Goal: Information Seeking & Learning: Check status

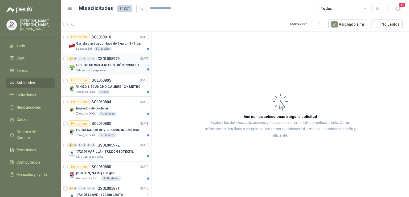
click at [115, 63] on p "SOLICITUD #5334 REPOSICIÓN PRODUCTOS" at bounding box center [109, 65] width 66 height 5
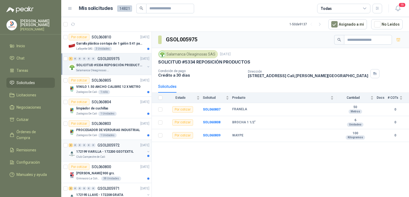
click at [107, 144] on p "GSOL005972" at bounding box center [108, 145] width 22 height 4
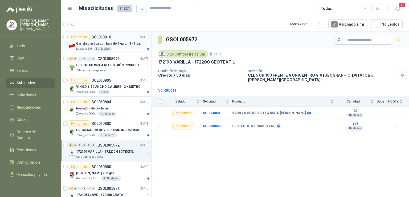
click at [132, 44] on p "Garrafa plástica con tapa de 1 galón S 41 para almacenar varsol, thiner y alcoh…" at bounding box center [109, 43] width 66 height 5
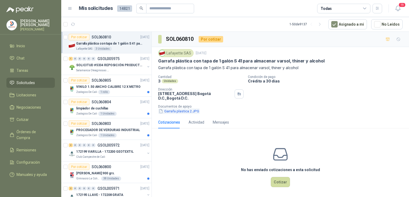
click at [174, 111] on button "Garrafa plastica 2.JPG" at bounding box center [179, 111] width 42 height 6
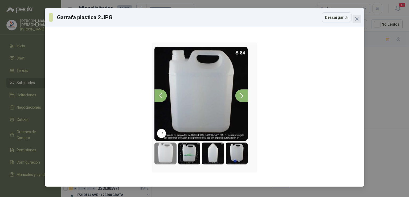
click at [359, 20] on icon "close" at bounding box center [357, 19] width 4 height 4
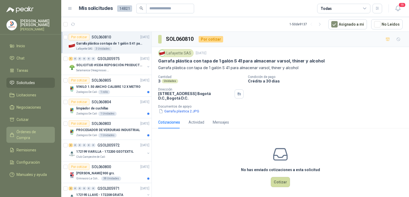
click at [41, 130] on span "Órdenes de Compra" at bounding box center [33, 135] width 33 height 12
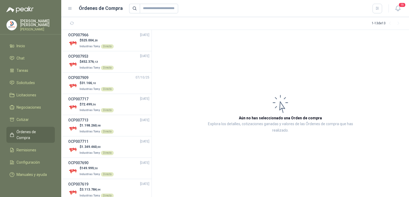
scroll to position [116, 0]
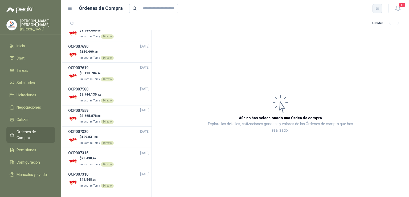
click at [377, 12] on button "button" at bounding box center [378, 9] width 10 height 10
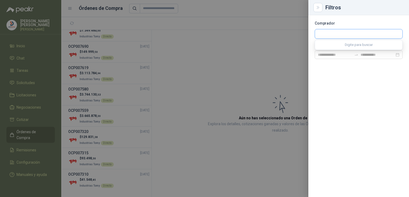
click at [341, 32] on input "text" at bounding box center [358, 33] width 87 height 9
type input "*"
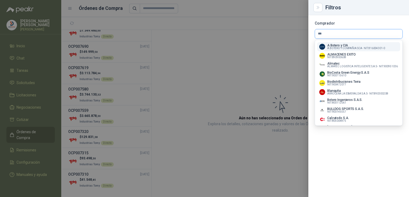
type input "****"
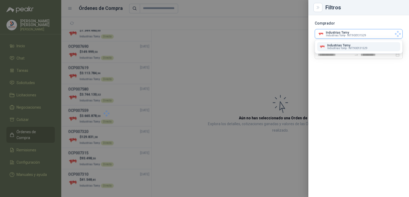
scroll to position [0, 0]
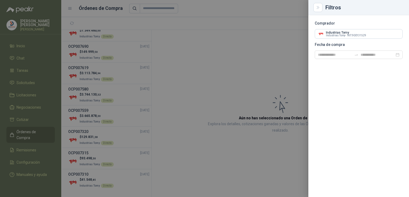
click at [32, 79] on div at bounding box center [204, 98] width 409 height 197
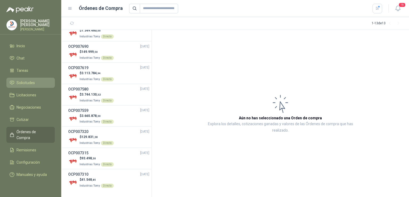
click at [32, 80] on span "Solicitudes" at bounding box center [26, 83] width 18 height 6
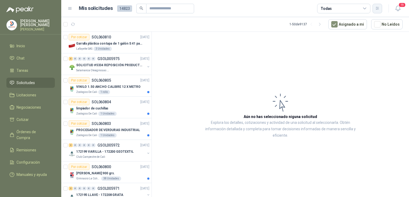
click at [379, 12] on button "button" at bounding box center [378, 9] width 10 height 10
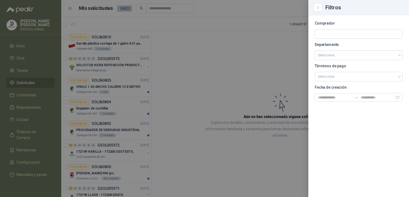
click at [354, 42] on section "Comprador Departamento Selecciona Términos de pago Selecciona Fecha de creación" at bounding box center [359, 62] width 88 height 80
click at [343, 32] on input "text" at bounding box center [358, 33] width 87 height 9
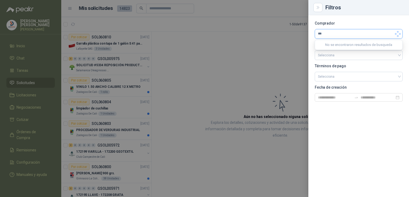
type input "****"
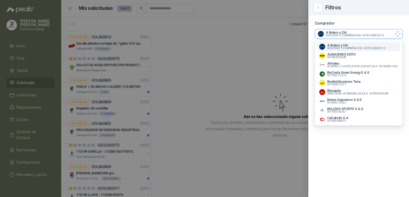
scroll to position [305, 0]
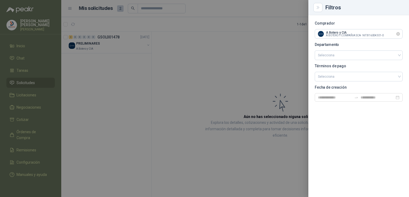
click at [397, 34] on icon "Limpiar" at bounding box center [398, 34] width 5 height 5
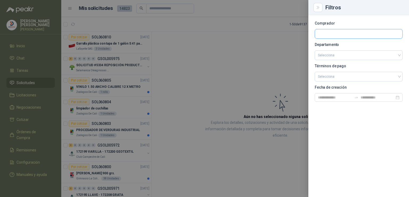
scroll to position [0, 0]
click at [345, 31] on input "text" at bounding box center [358, 33] width 87 height 9
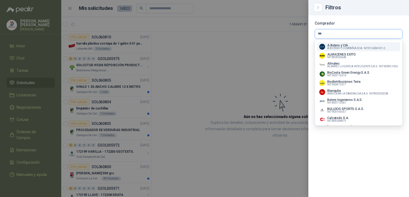
type input "****"
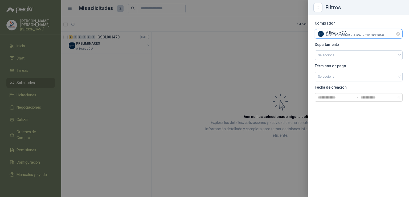
click at [345, 31] on input "text" at bounding box center [358, 33] width 87 height 9
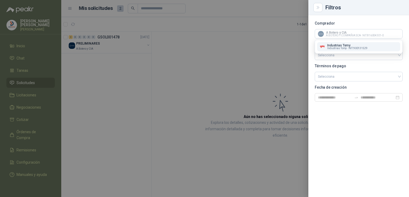
click at [367, 48] on div "Industrias Tomy Industrias Tomy - NIT : 900131529" at bounding box center [358, 47] width 79 height 6
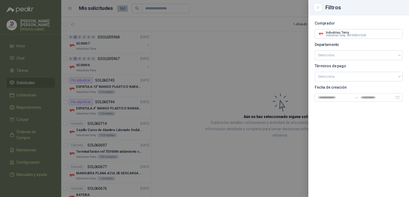
click at [227, 30] on div at bounding box center [204, 98] width 409 height 197
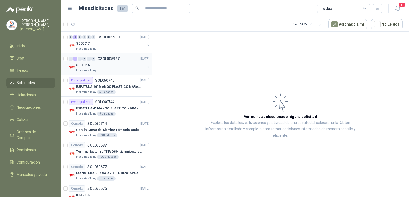
click at [101, 57] on p "GSOL005967" at bounding box center [108, 59] width 22 height 4
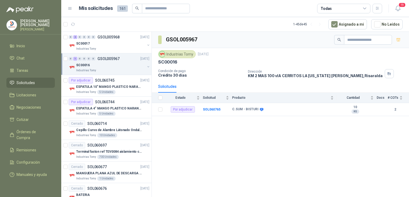
click at [146, 65] on button "button" at bounding box center [148, 66] width 4 height 4
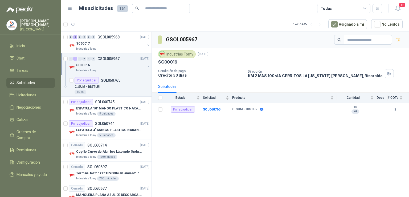
click at [146, 65] on button "button" at bounding box center [148, 66] width 4 height 4
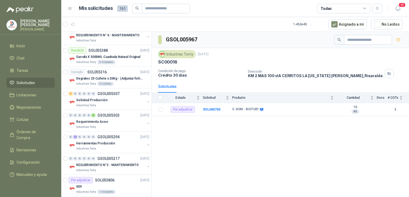
scroll to position [809, 0]
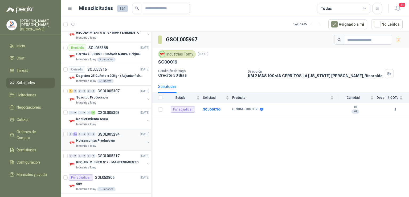
click at [93, 138] on p "Herramientas Producción" at bounding box center [95, 140] width 39 height 5
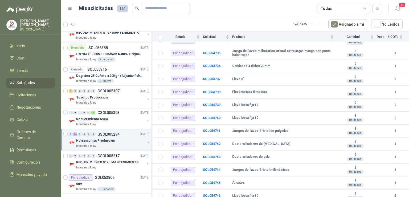
scroll to position [85, 0]
